Goal: Information Seeking & Learning: Learn about a topic

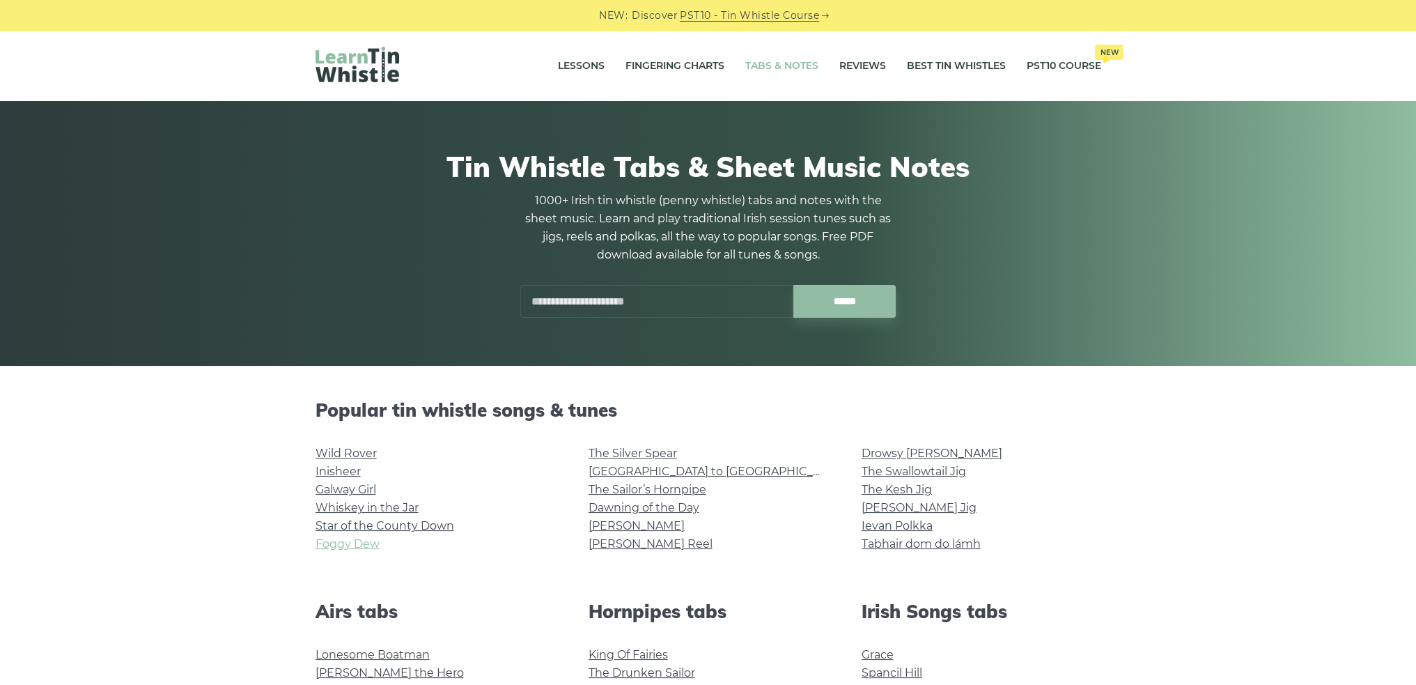
click at [346, 545] on link "Foggy Dew" at bounding box center [348, 543] width 64 height 13
click at [644, 471] on link "[GEOGRAPHIC_DATA] to [GEOGRAPHIC_DATA]" at bounding box center [717, 471] width 257 height 13
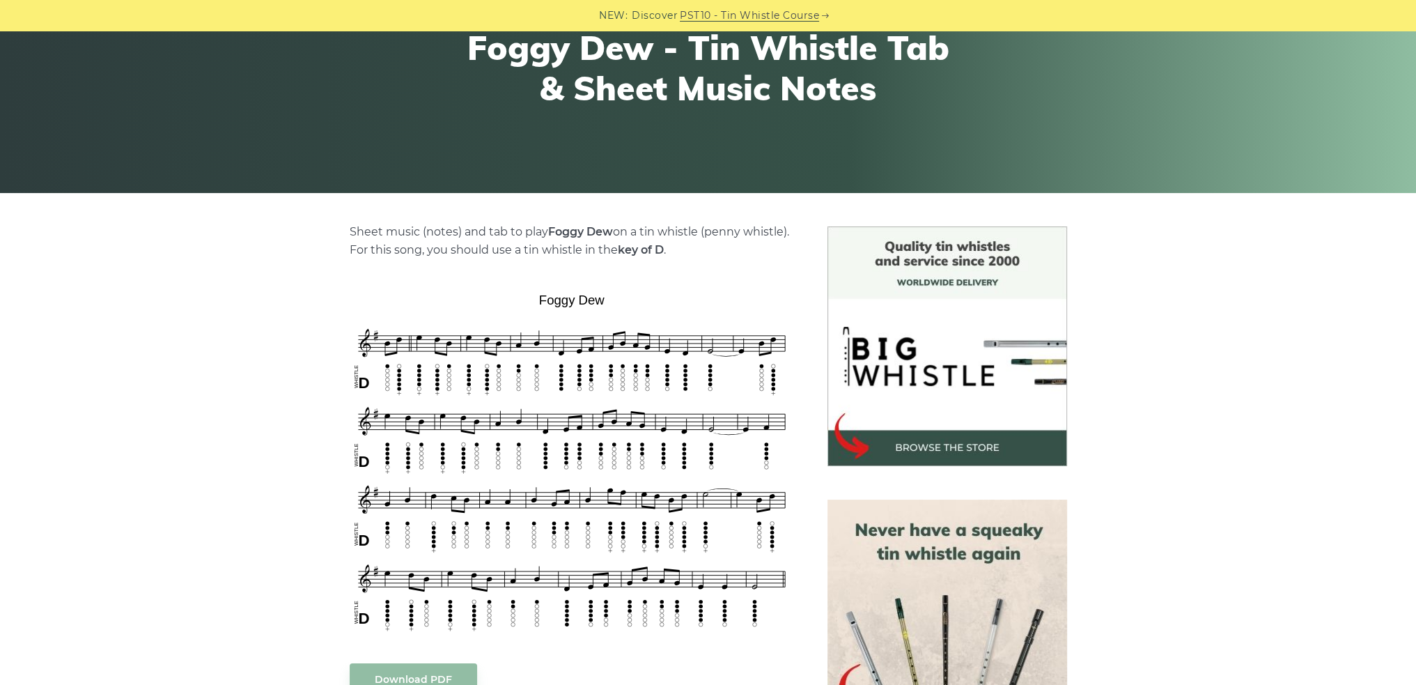
scroll to position [279, 0]
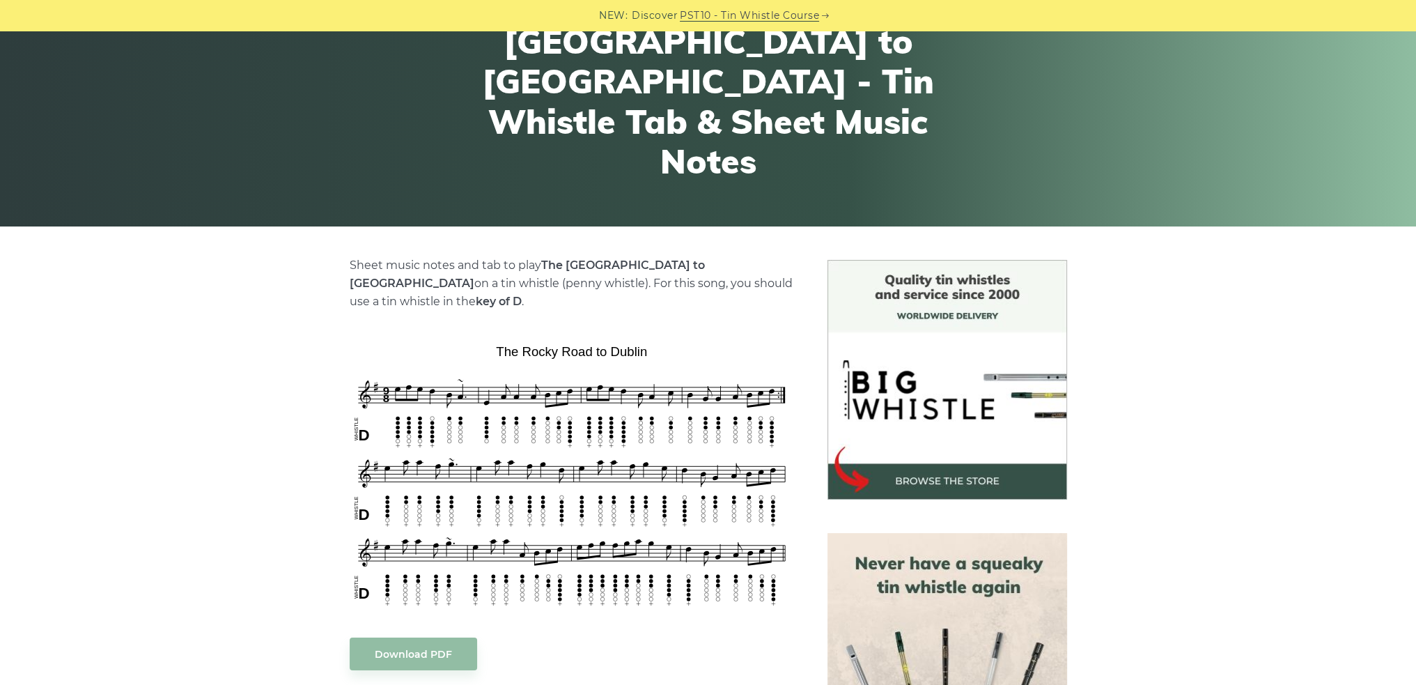
scroll to position [209, 0]
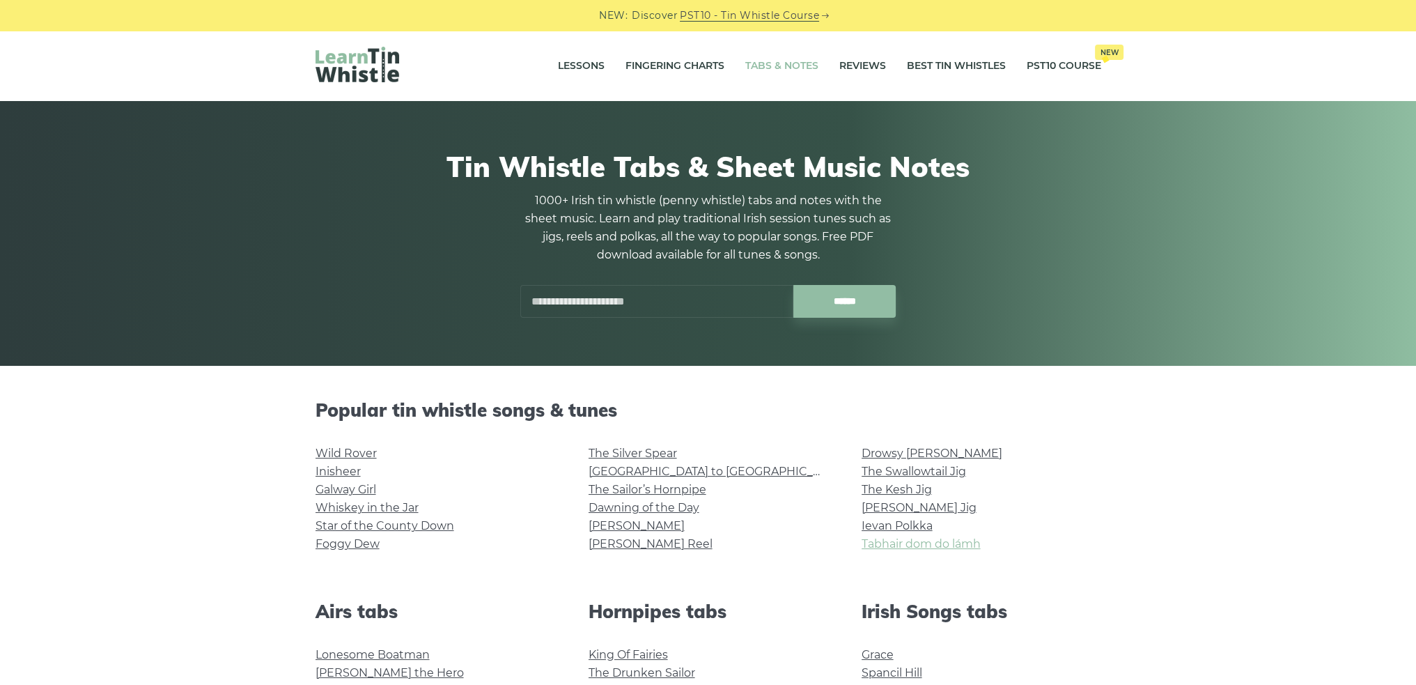
click at [913, 546] on link "Tabhair dom do lámh" at bounding box center [921, 543] width 119 height 13
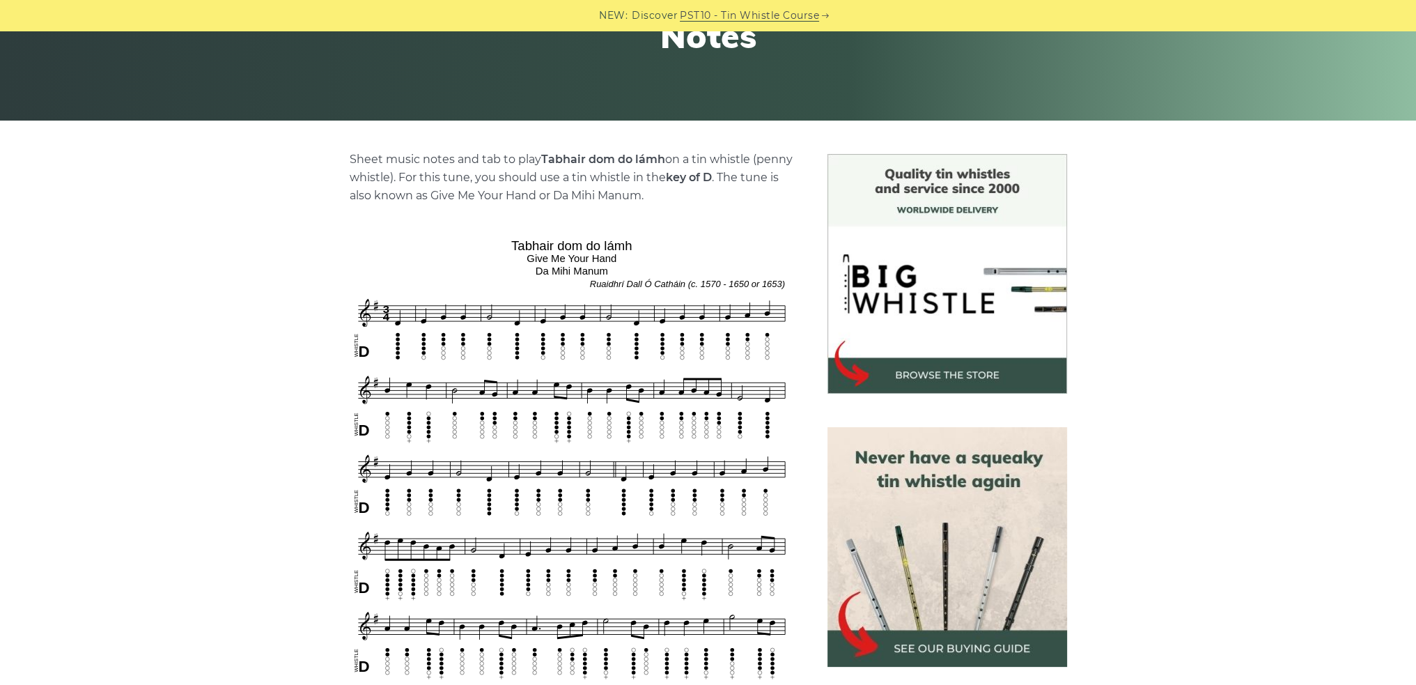
scroll to position [279, 0]
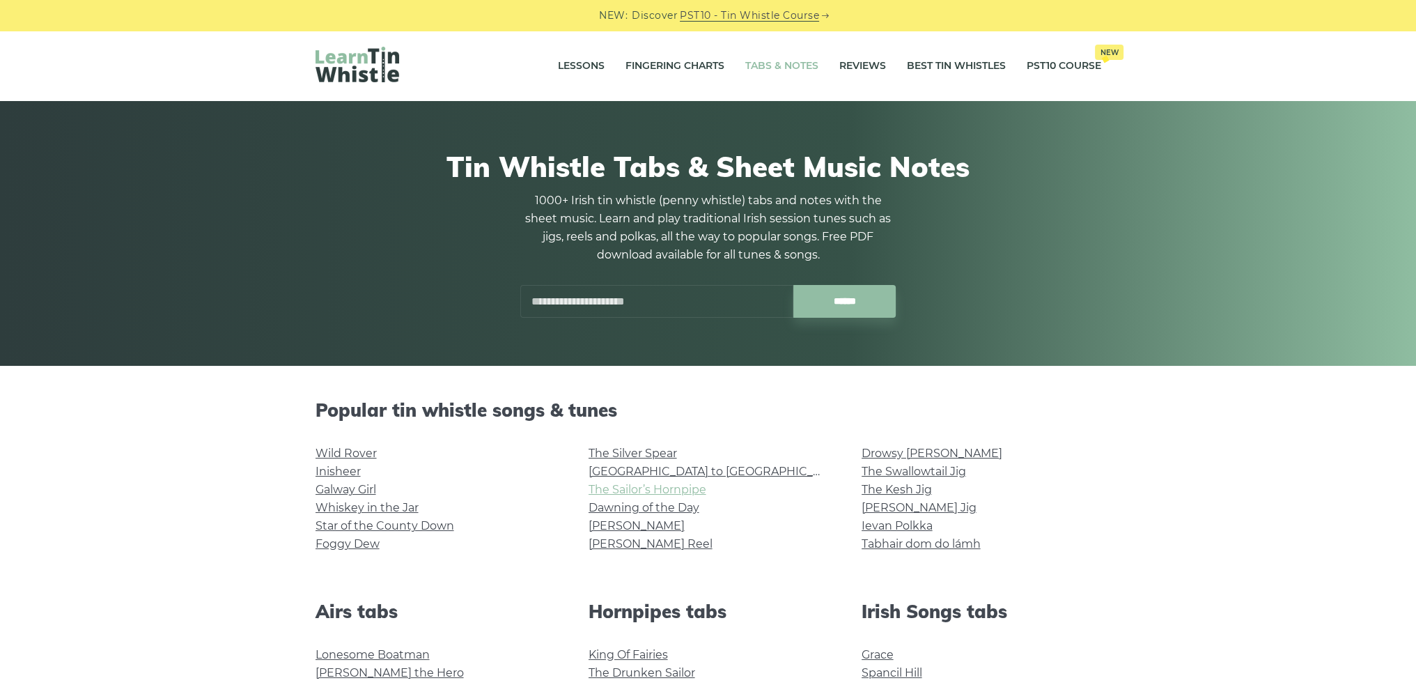
click at [657, 486] on link "The Sailor’s Hornpipe" at bounding box center [648, 489] width 118 height 13
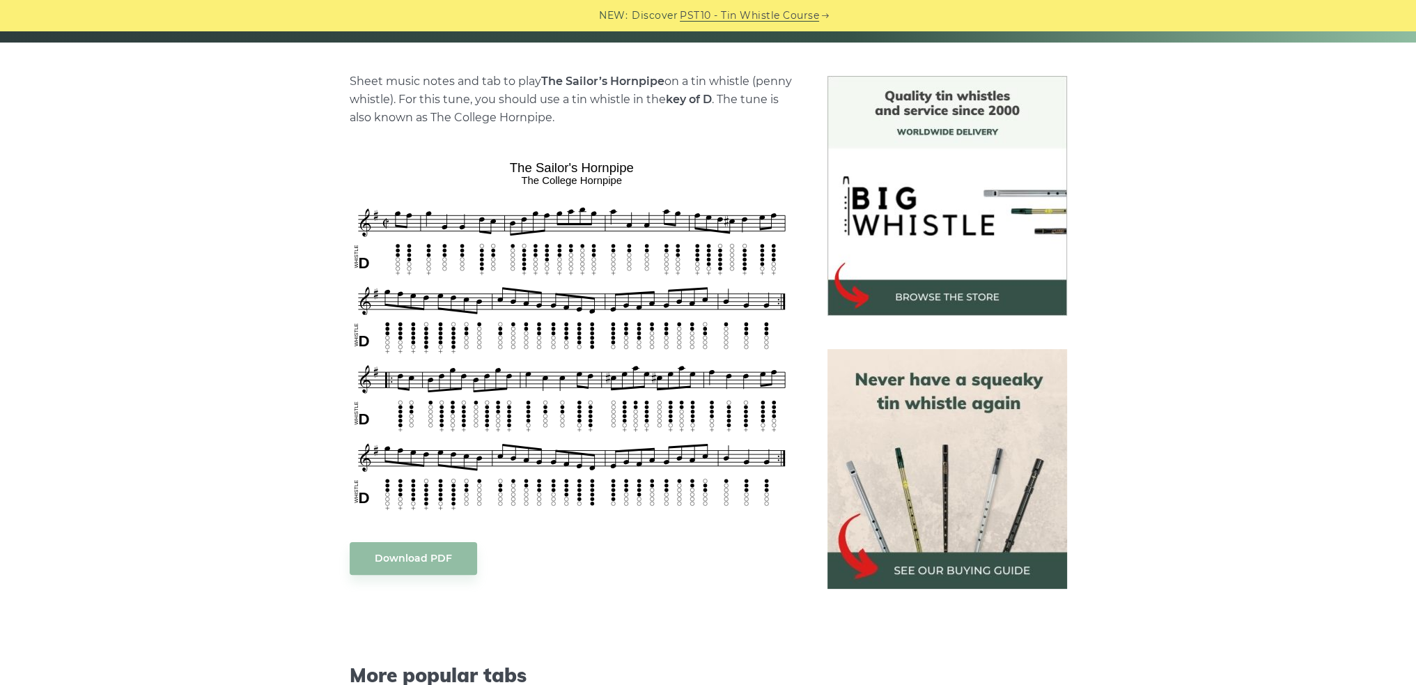
scroll to position [348, 0]
